Goal: Task Accomplishment & Management: Complete application form

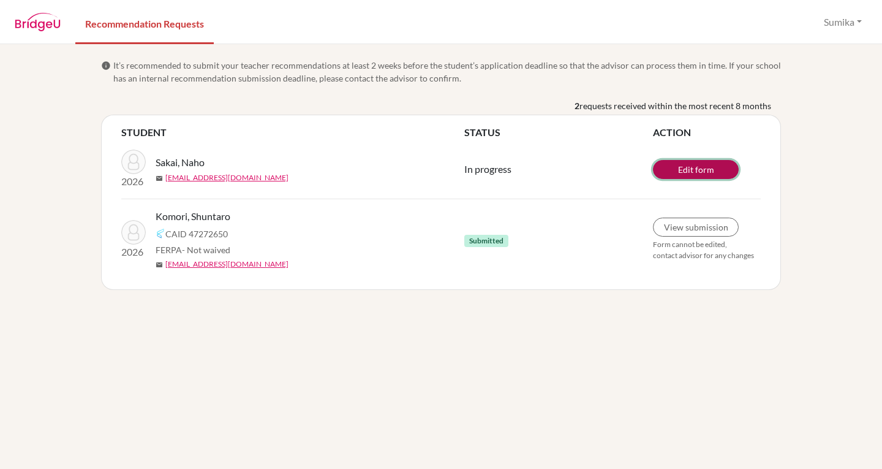
click at [685, 167] on link "Edit form" at bounding box center [696, 169] width 86 height 19
click at [560, 234] on td "Submitted" at bounding box center [558, 239] width 189 height 81
click at [165, 240] on div "CAID 47272650" at bounding box center [315, 233] width 318 height 15
click at [700, 176] on link "View/Edit form" at bounding box center [696, 168] width 86 height 19
